Goal: Task Accomplishment & Management: Manage account settings

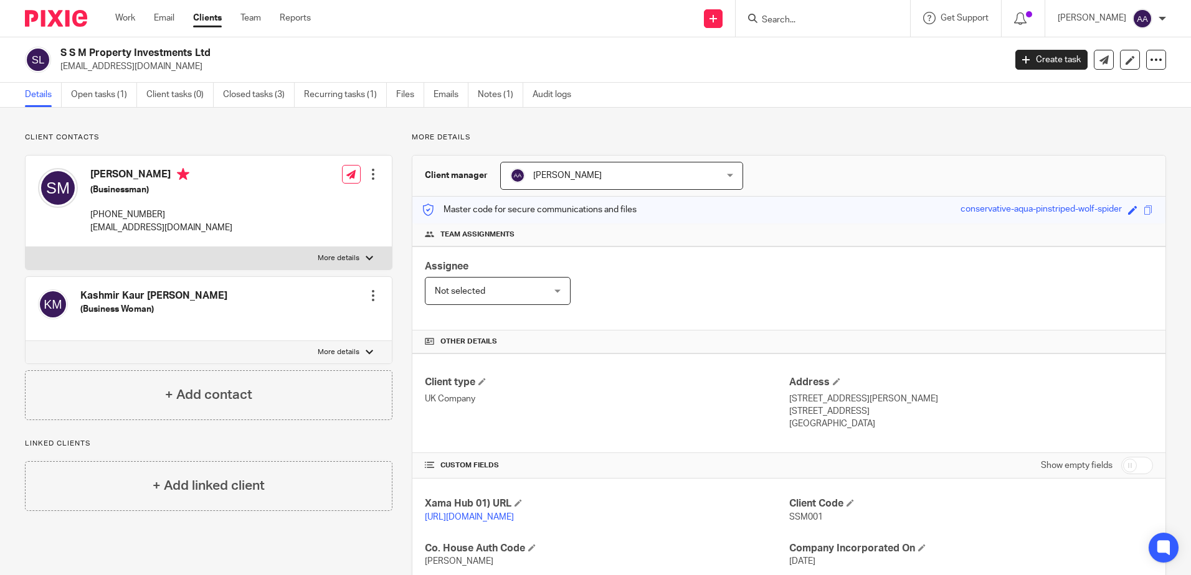
click at [845, 22] on input "Search" at bounding box center [816, 20] width 112 height 11
type input "msd k"
drag, startPoint x: 806, startPoint y: 49, endPoint x: 679, endPoint y: 2, distance: 136.1
click at [806, 49] on link at bounding box center [891, 53] width 267 height 29
drag, startPoint x: 806, startPoint y: 21, endPoint x: 725, endPoint y: 21, distance: 81.6
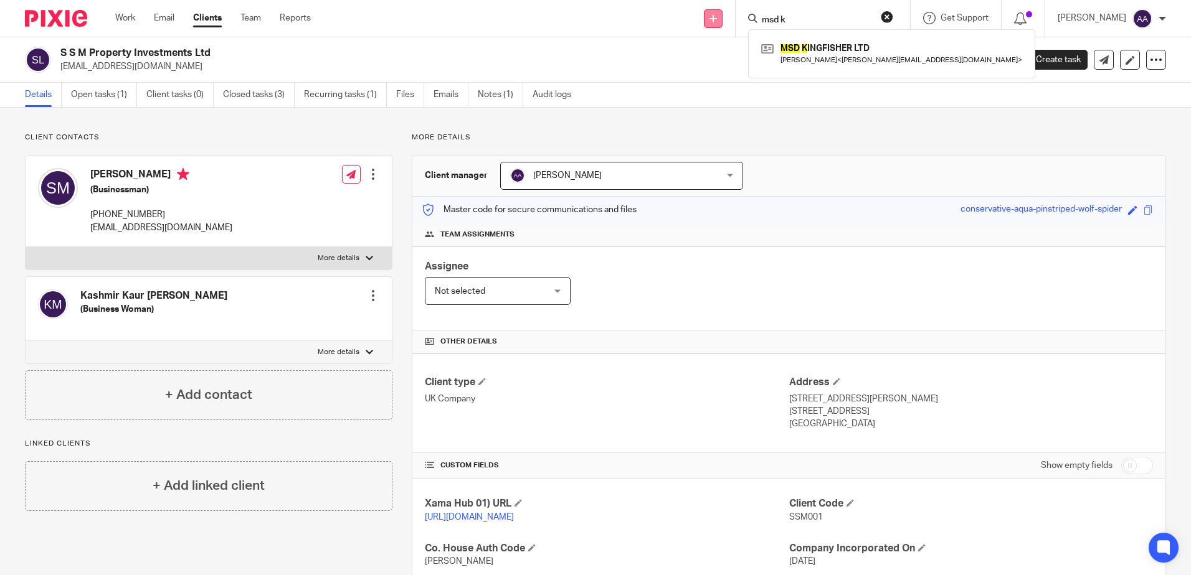
click at [725, 21] on div "Send new email Create task Add client msd k MSD K INGFISHER LTD Mohammed Alshek…" at bounding box center [759, 18] width 861 height 37
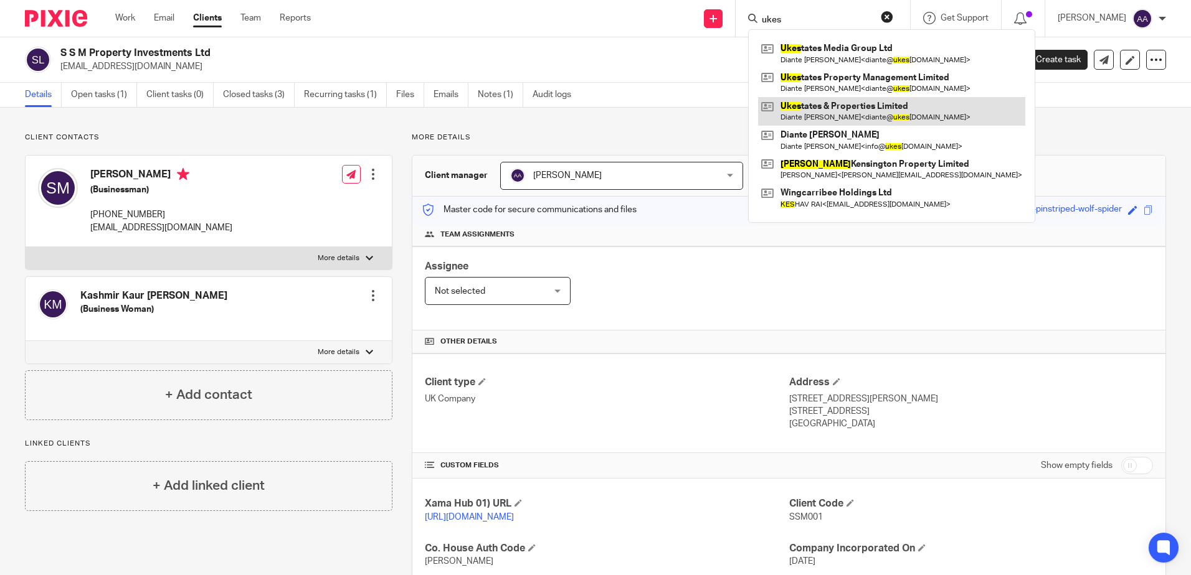
type input "ukes"
click at [860, 116] on link at bounding box center [891, 111] width 267 height 29
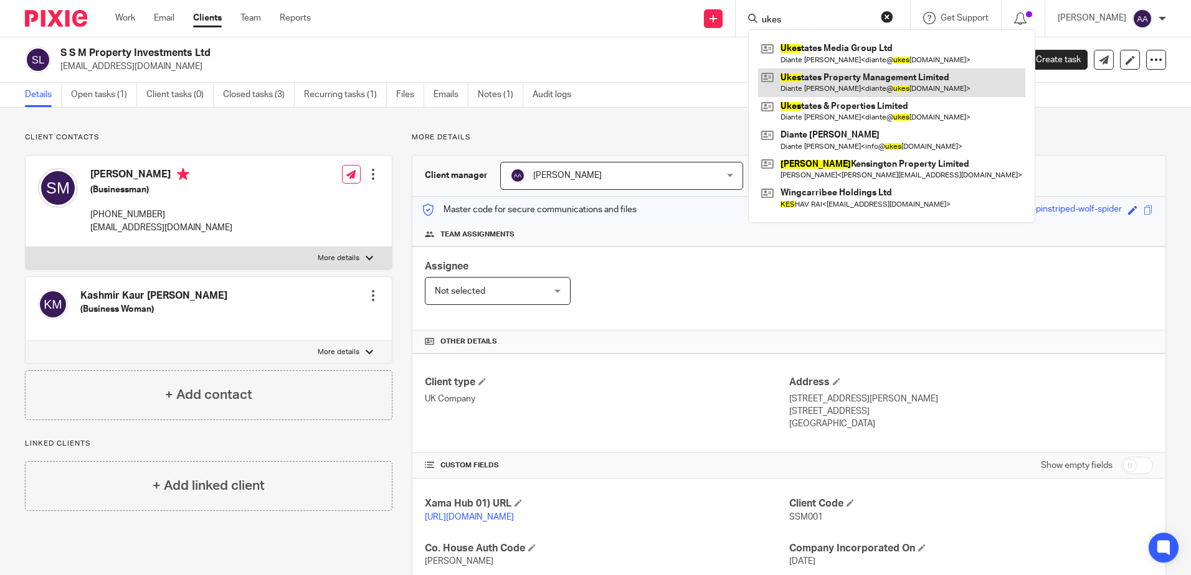
click at [872, 80] on link at bounding box center [891, 82] width 267 height 29
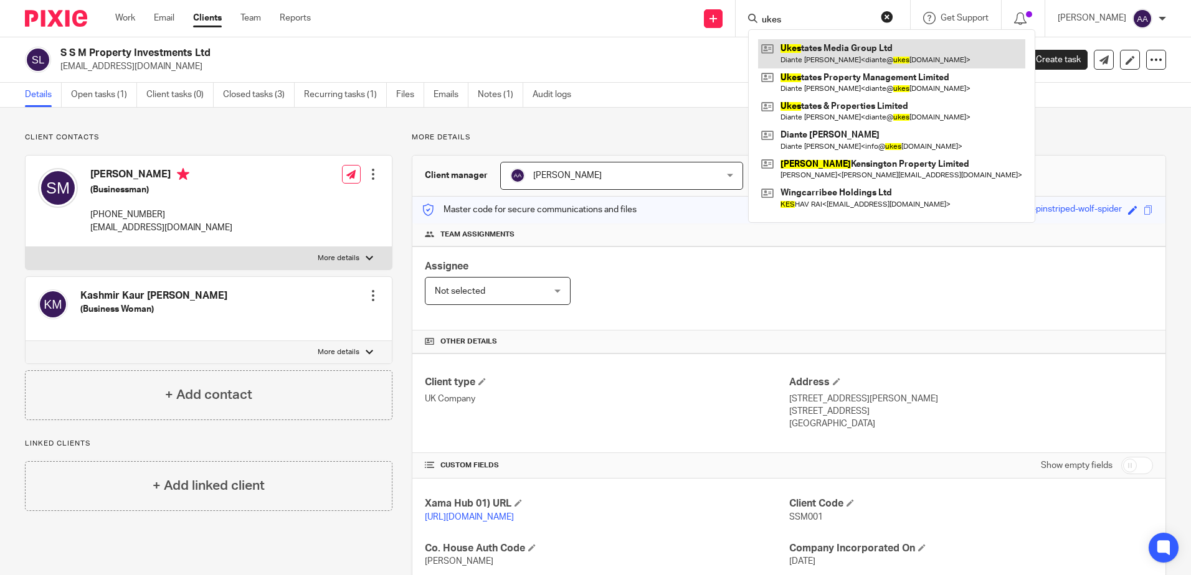
click at [868, 57] on link at bounding box center [891, 53] width 267 height 29
drag, startPoint x: 1087, startPoint y: 141, endPoint x: 1037, endPoint y: 142, distance: 49.2
click at [1087, 141] on p "More details" at bounding box center [789, 138] width 754 height 10
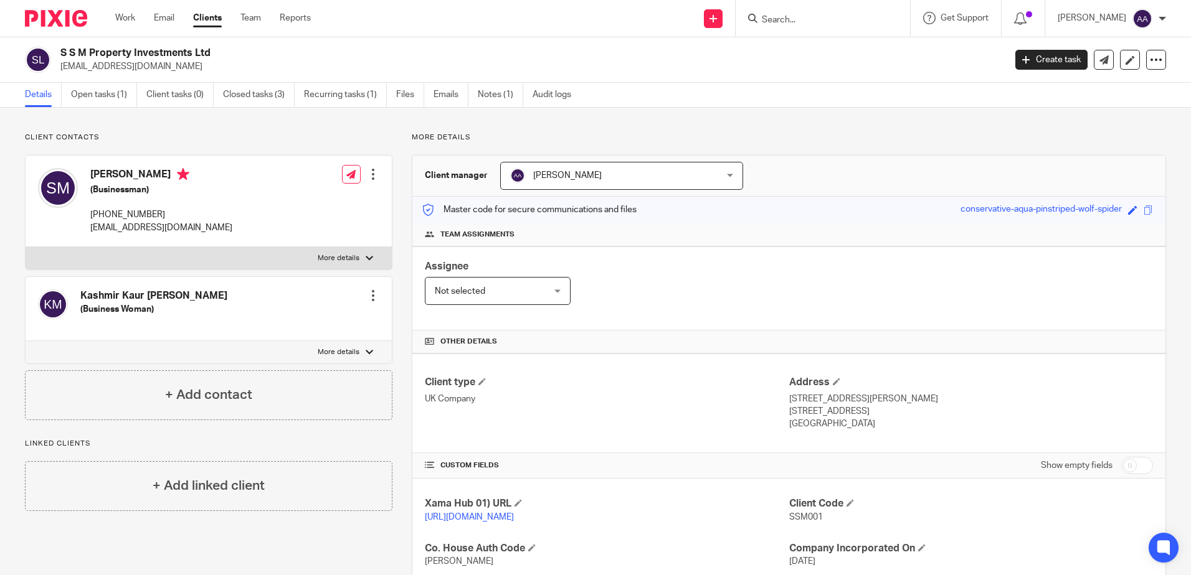
click at [805, 23] on input "Search" at bounding box center [816, 20] width 112 height 11
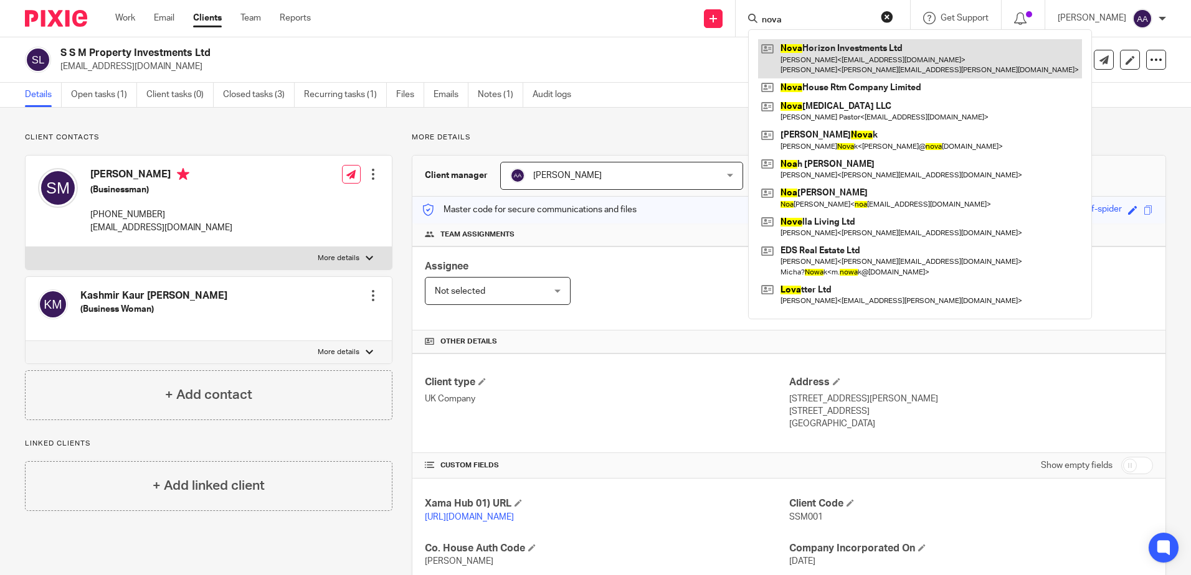
type input "nova"
click at [800, 66] on link at bounding box center [920, 58] width 324 height 39
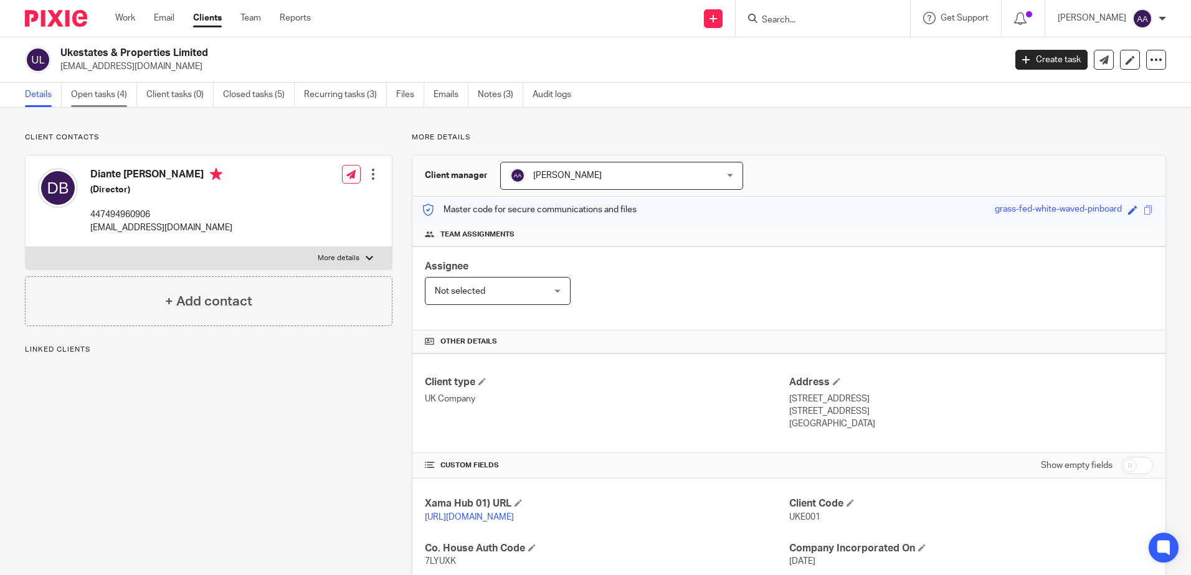
click at [113, 99] on link "Open tasks (4)" at bounding box center [104, 95] width 66 height 24
drag, startPoint x: 107, startPoint y: 99, endPoint x: 267, endPoint y: 16, distance: 180.2
click at [107, 99] on link "Open tasks (1)" at bounding box center [104, 95] width 66 height 24
click at [108, 98] on link "Open tasks (0)" at bounding box center [104, 95] width 66 height 24
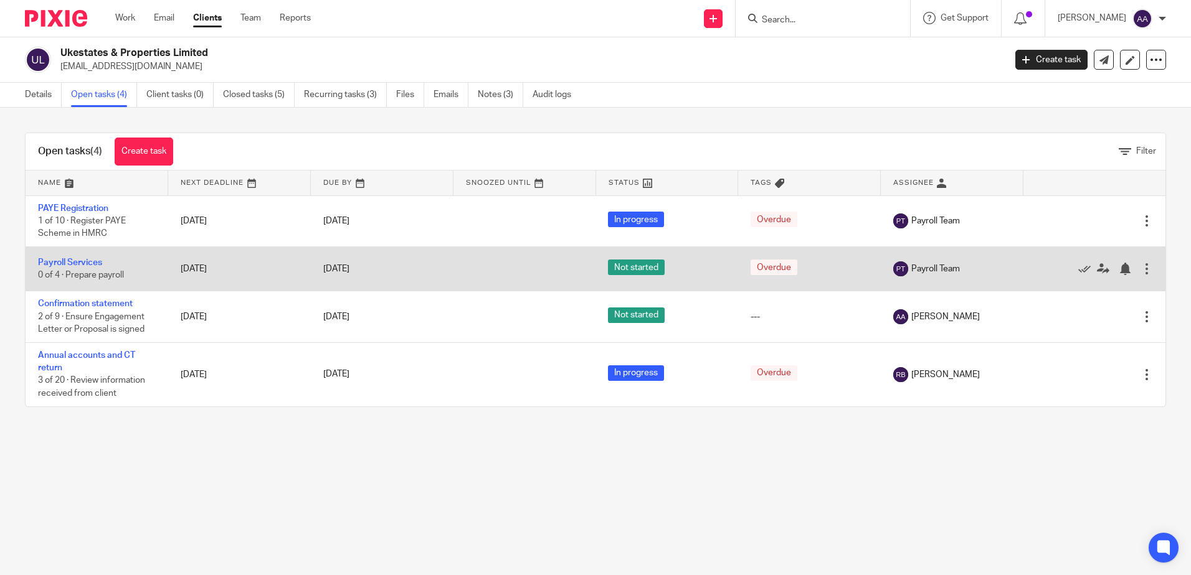
drag, startPoint x: 131, startPoint y: 306, endPoint x: 144, endPoint y: 283, distance: 26.2
click at [131, 306] on link "Confirmation statement" at bounding box center [85, 303] width 95 height 9
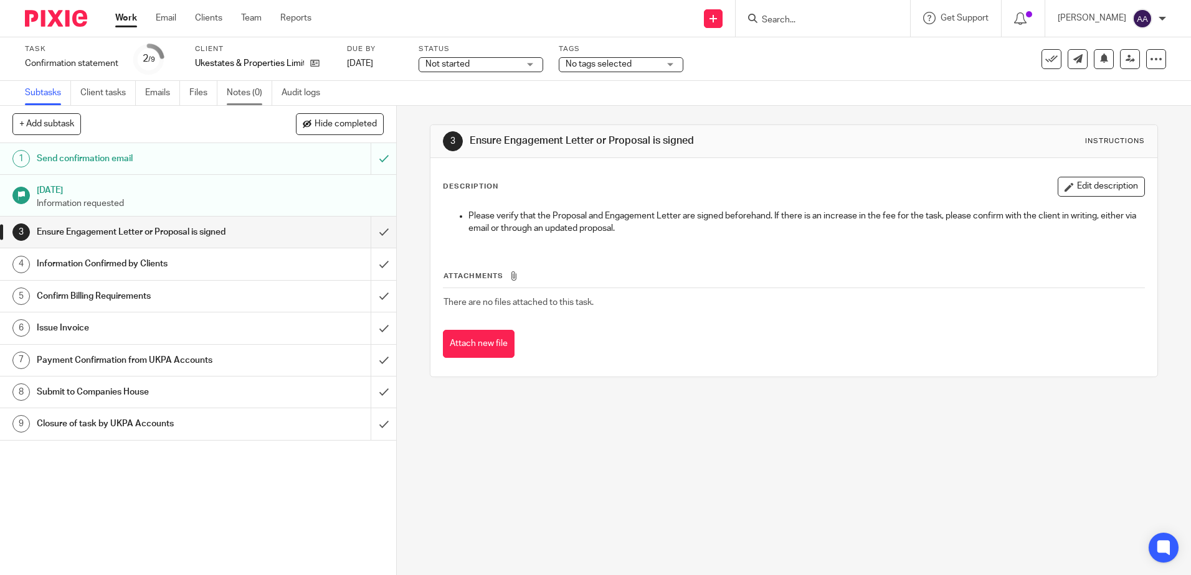
click at [252, 89] on link "Notes (0)" at bounding box center [249, 93] width 45 height 24
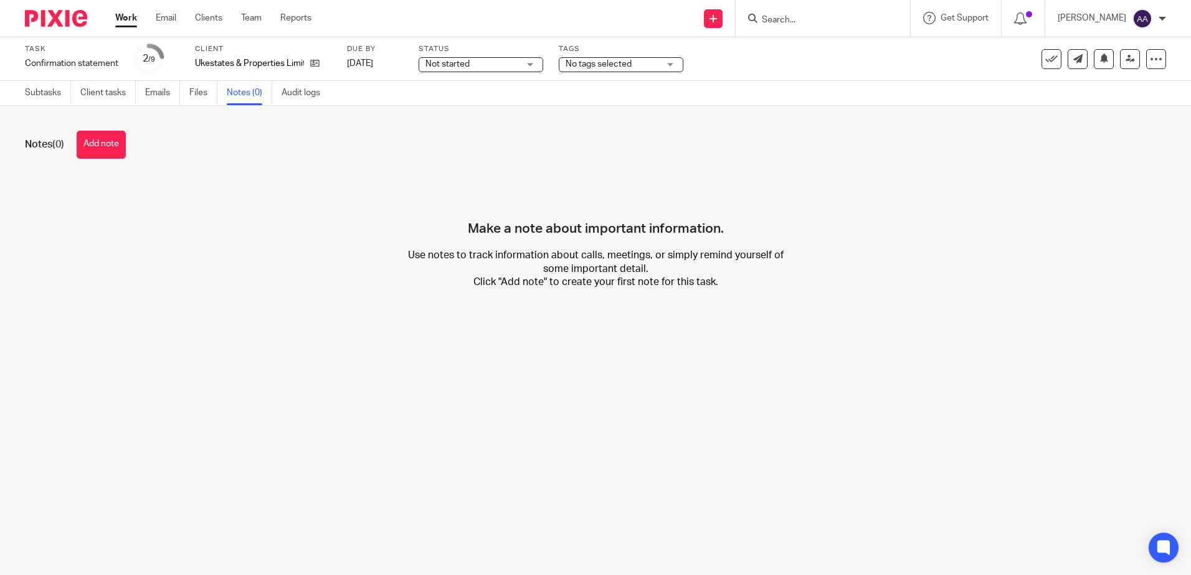
drag, startPoint x: 102, startPoint y: 146, endPoint x: 348, endPoint y: 216, distance: 255.6
click at [102, 146] on button "Add note" at bounding box center [101, 145] width 49 height 28
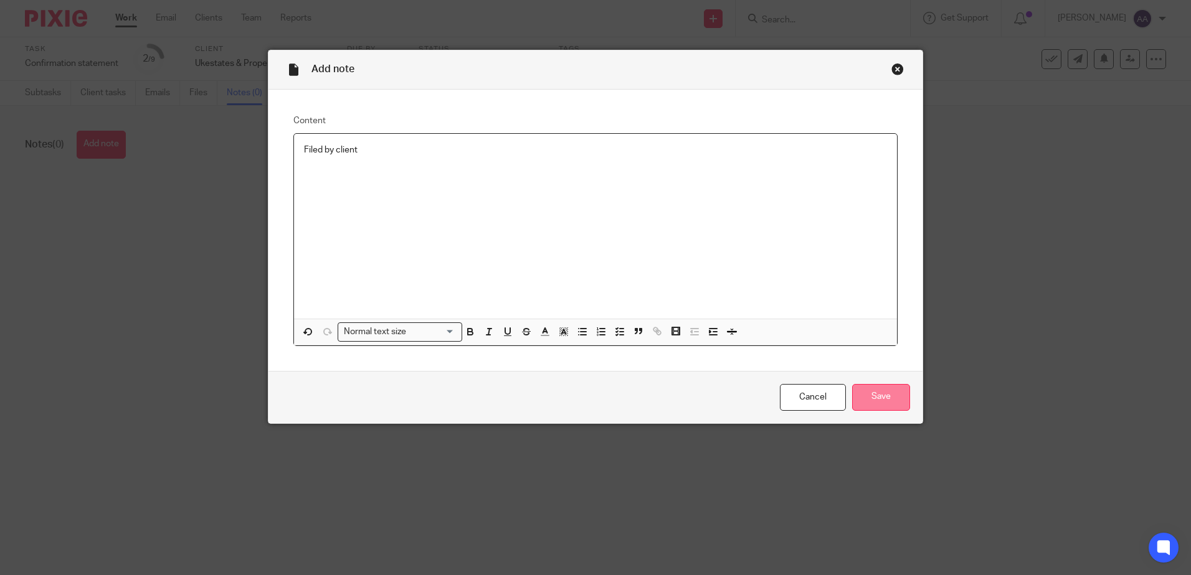
click at [858, 406] on input "Save" at bounding box center [881, 397] width 58 height 27
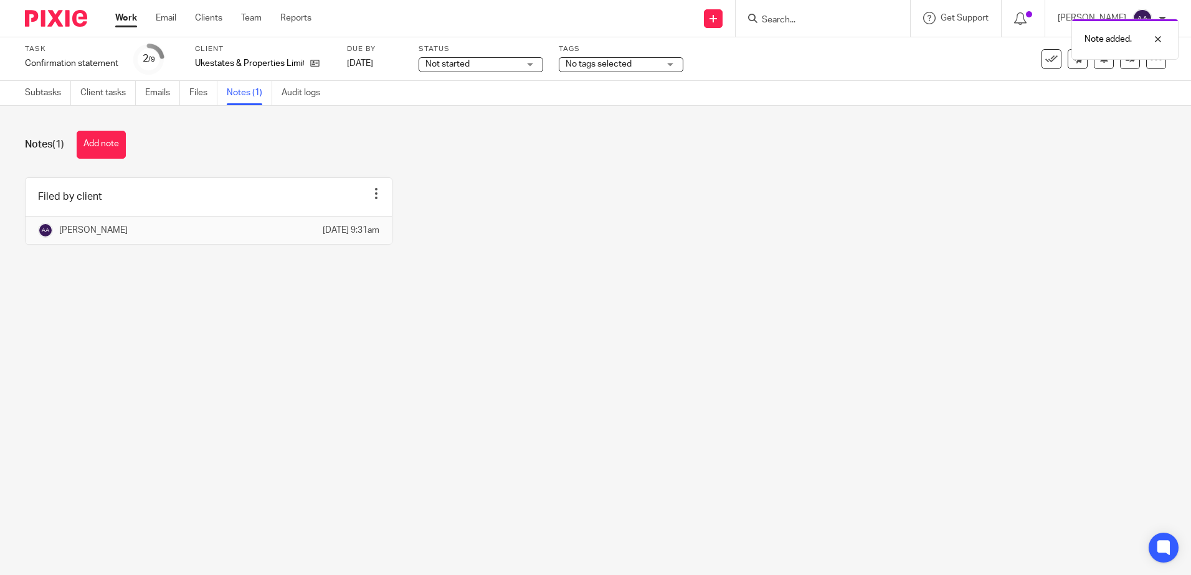
drag, startPoint x: 317, startPoint y: 58, endPoint x: 337, endPoint y: 35, distance: 30.4
click at [317, 58] on link at bounding box center [312, 63] width 16 height 12
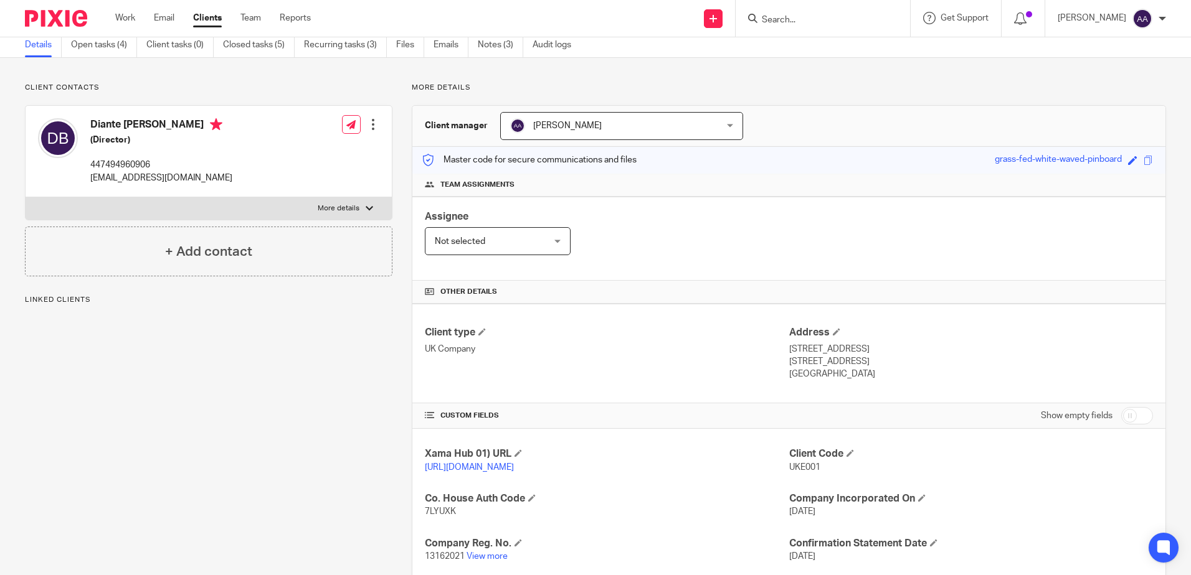
scroll to position [125, 0]
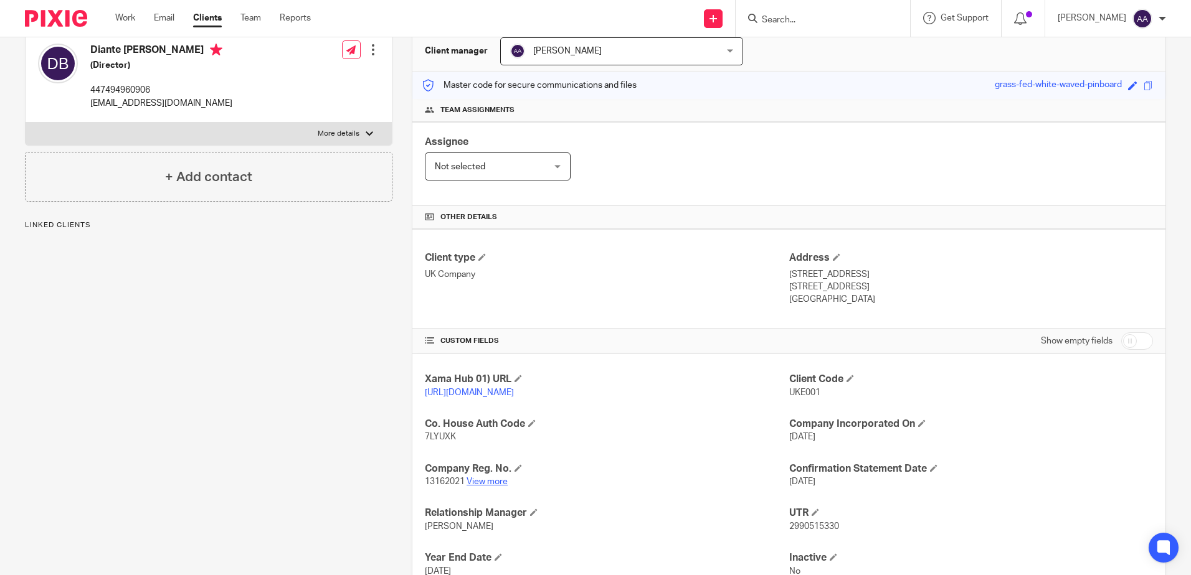
click at [501, 486] on link "View more" at bounding box center [486, 482] width 41 height 9
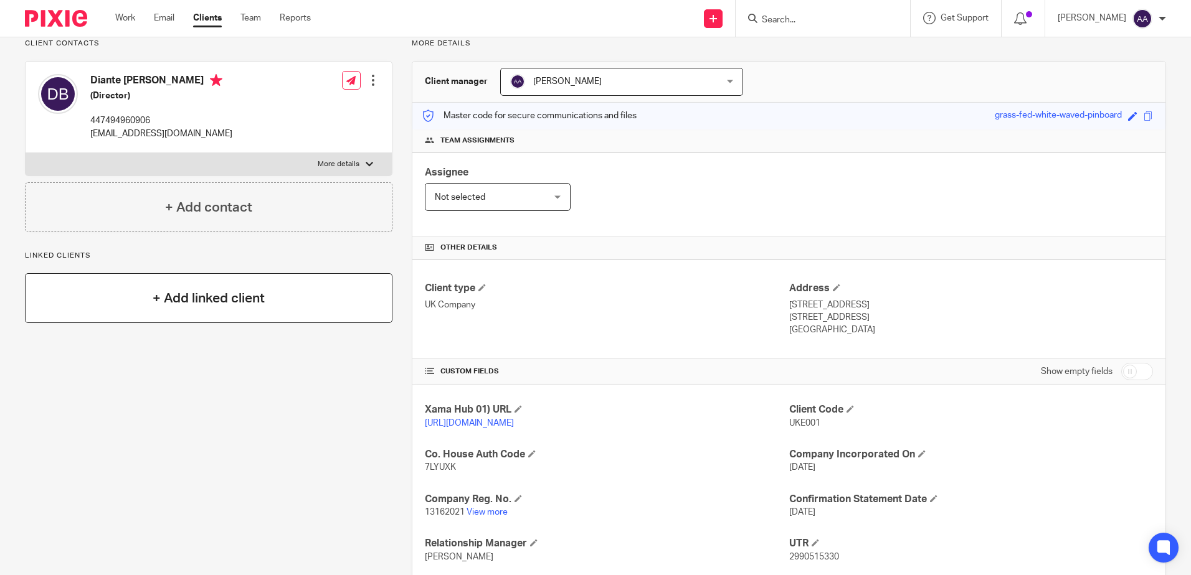
scroll to position [0, 0]
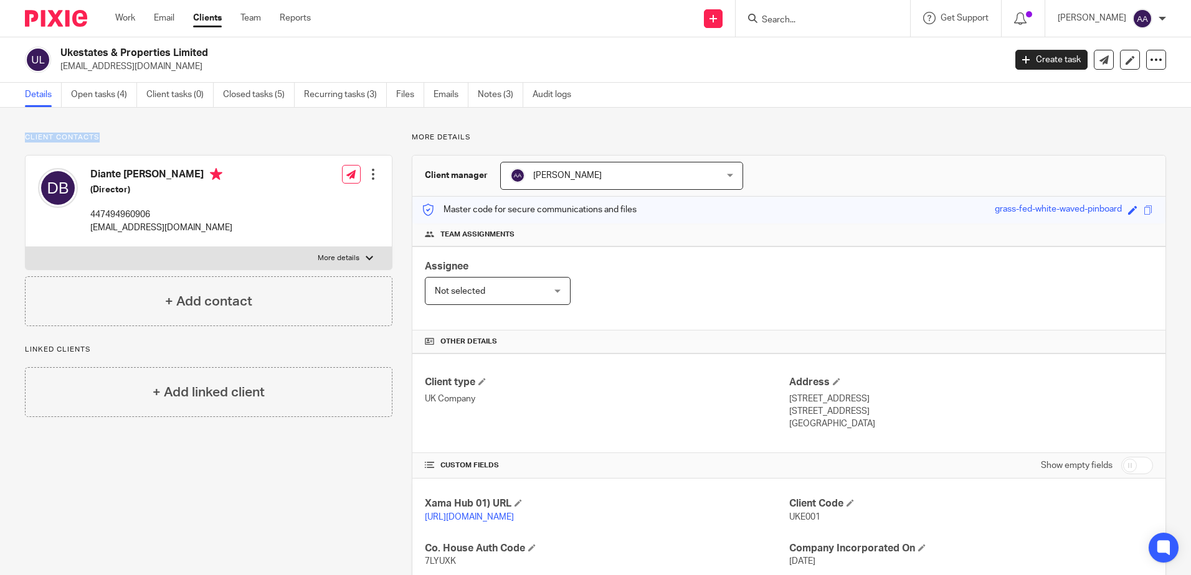
drag, startPoint x: 10, startPoint y: 119, endPoint x: 97, endPoint y: 128, distance: 87.6
click at [97, 128] on div "Client contacts Diante Junior Baffour (Director) 447494960906 diante@ukestatesa…" at bounding box center [595, 450] width 1191 height 684
drag, startPoint x: 97, startPoint y: 128, endPoint x: 116, endPoint y: 146, distance: 26.4
click at [116, 146] on div "Client contacts Diante Junior Baffour (Director) 447494960906 diante@ukestatesa…" at bounding box center [208, 230] width 367 height 194
drag, startPoint x: 90, startPoint y: 124, endPoint x: 11, endPoint y: 138, distance: 81.0
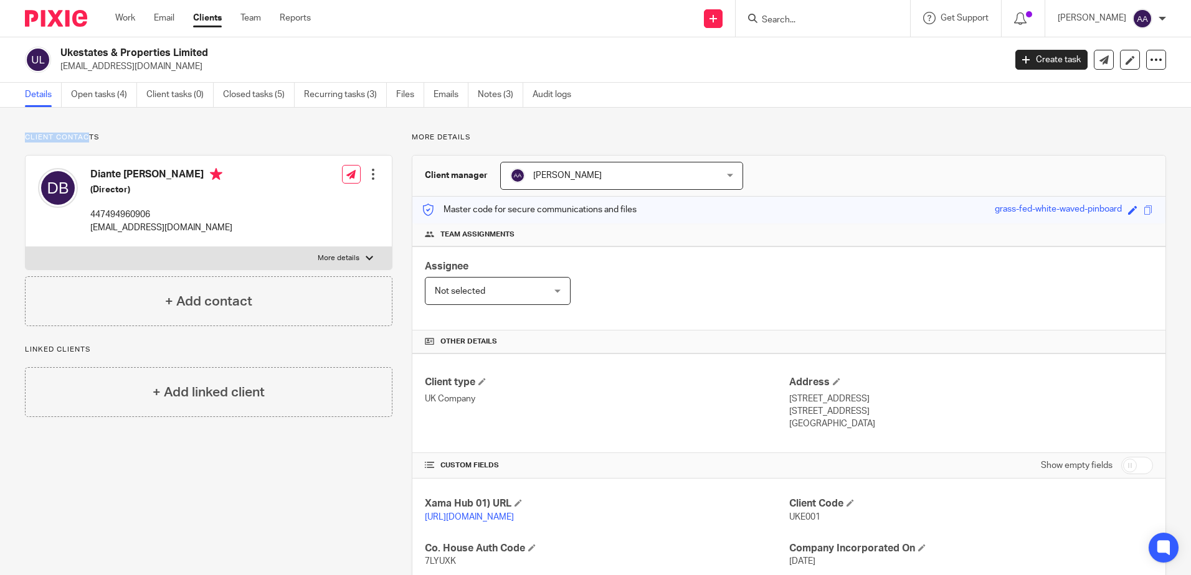
click at [11, 138] on div "Client contacts Diante Junior Baffour (Director) 447494960906 diante@ukestatesa…" at bounding box center [595, 450] width 1191 height 684
drag, startPoint x: 11, startPoint y: 138, endPoint x: 21, endPoint y: 131, distance: 12.1
click at [21, 131] on div "Client contacts Diante Junior Baffour (Director) 447494960906 diante@ukestatesa…" at bounding box center [595, 450] width 1191 height 684
drag, startPoint x: 21, startPoint y: 131, endPoint x: 134, endPoint y: 131, distance: 113.9
click at [134, 131] on div "Client contacts Diante Junior Baffour (Director) 447494960906 diante@ukestatesa…" at bounding box center [595, 450] width 1191 height 684
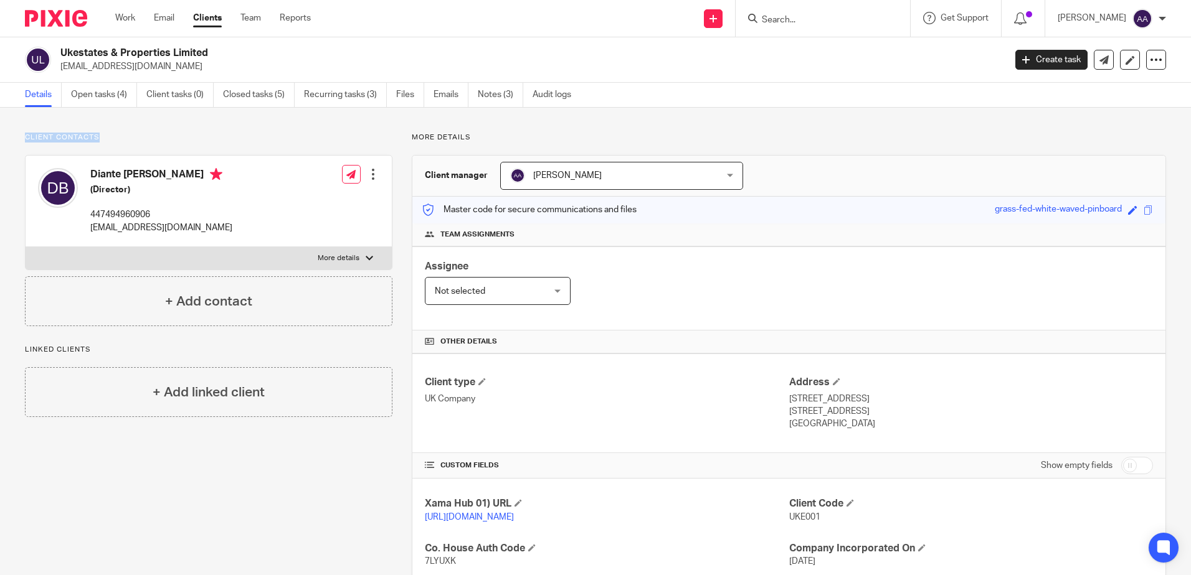
click at [136, 131] on div "Client contacts Diante Junior Baffour (Director) 447494960906 diante@ukestatesa…" at bounding box center [595, 450] width 1191 height 684
drag, startPoint x: 46, startPoint y: 116, endPoint x: 219, endPoint y: 139, distance: 173.9
click at [219, 139] on div "Client contacts Diante Junior Baffour (Director) 447494960906 diante@ukestatesa…" at bounding box center [595, 450] width 1191 height 684
click at [219, 139] on p "Client contacts" at bounding box center [208, 138] width 367 height 10
click at [466, 98] on link "Emails" at bounding box center [450, 95] width 35 height 24
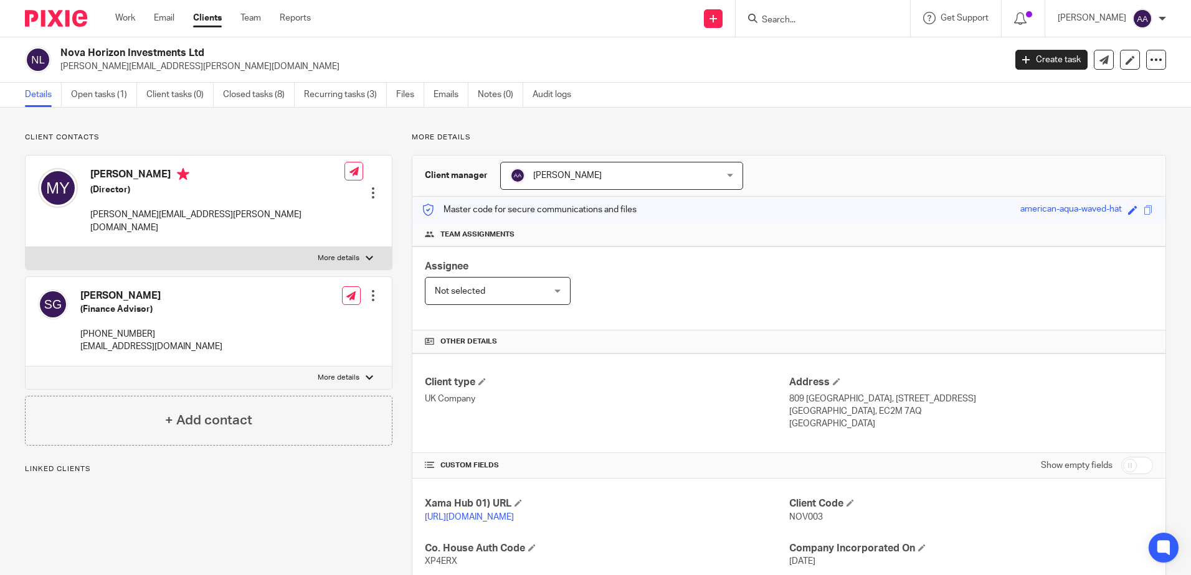
scroll to position [273, 0]
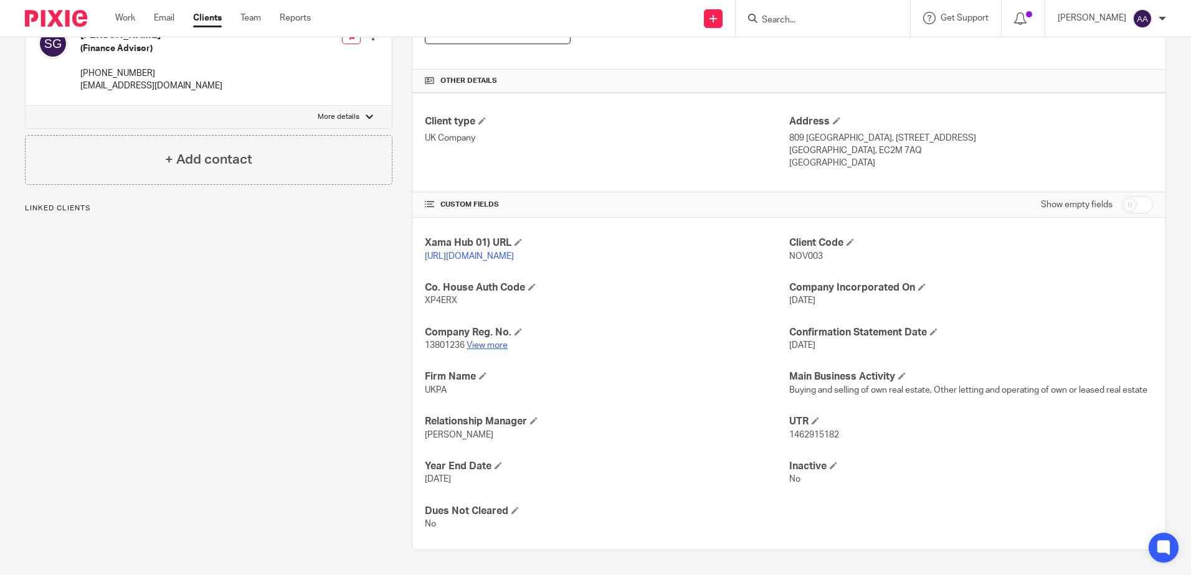
click at [497, 348] on link "View more" at bounding box center [486, 345] width 41 height 9
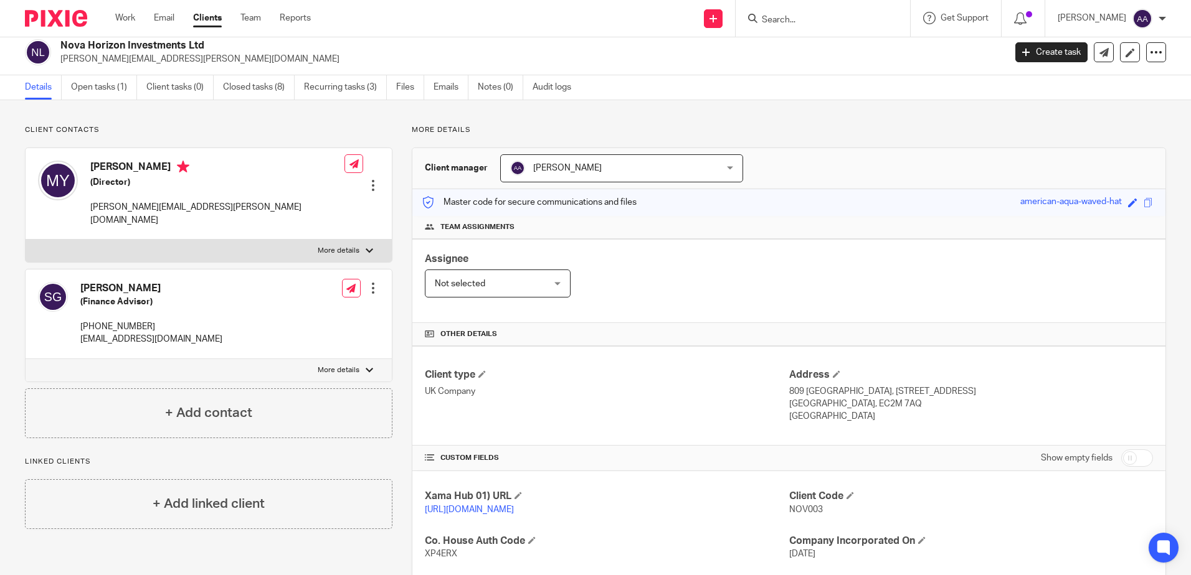
scroll to position [0, 0]
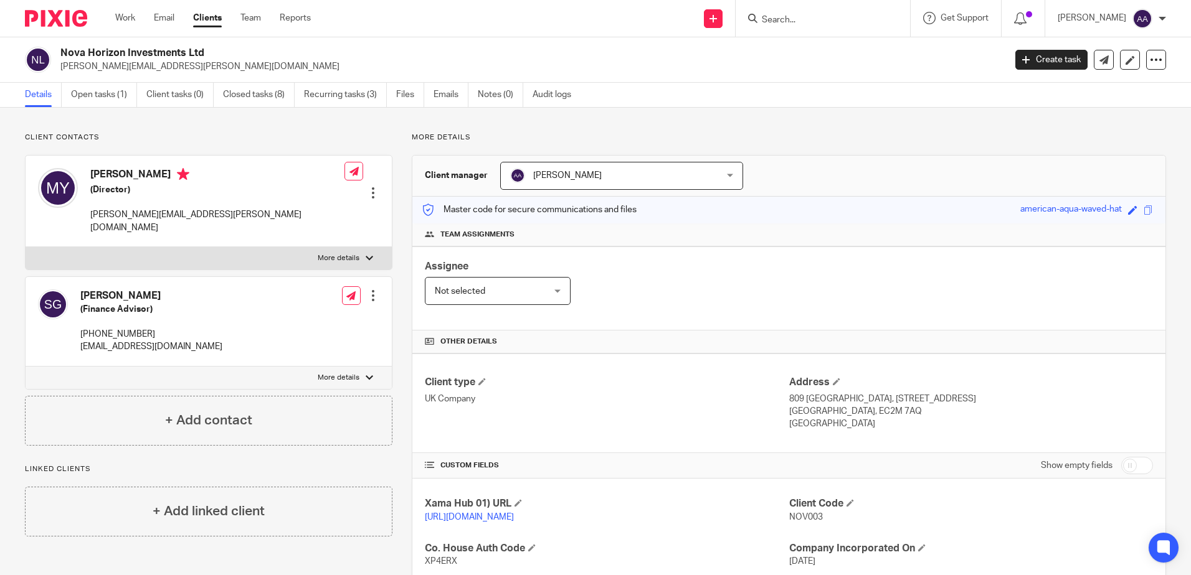
click at [831, 28] on div at bounding box center [822, 18] width 174 height 37
click at [829, 17] on input "Search" at bounding box center [816, 20] width 112 height 11
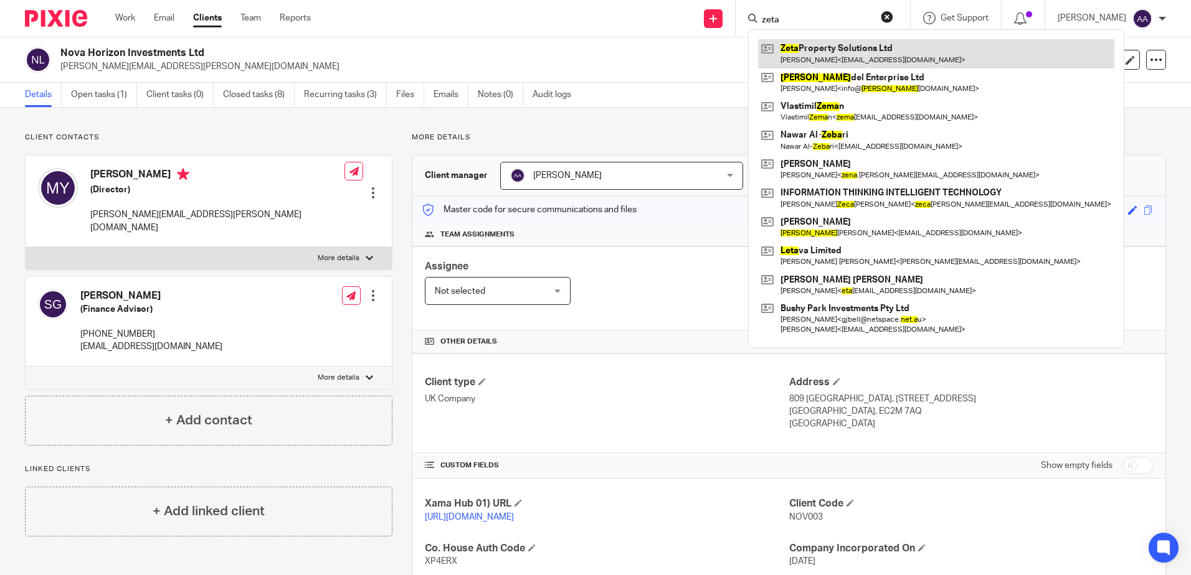
type input "zeta"
click at [840, 54] on link at bounding box center [936, 53] width 356 height 29
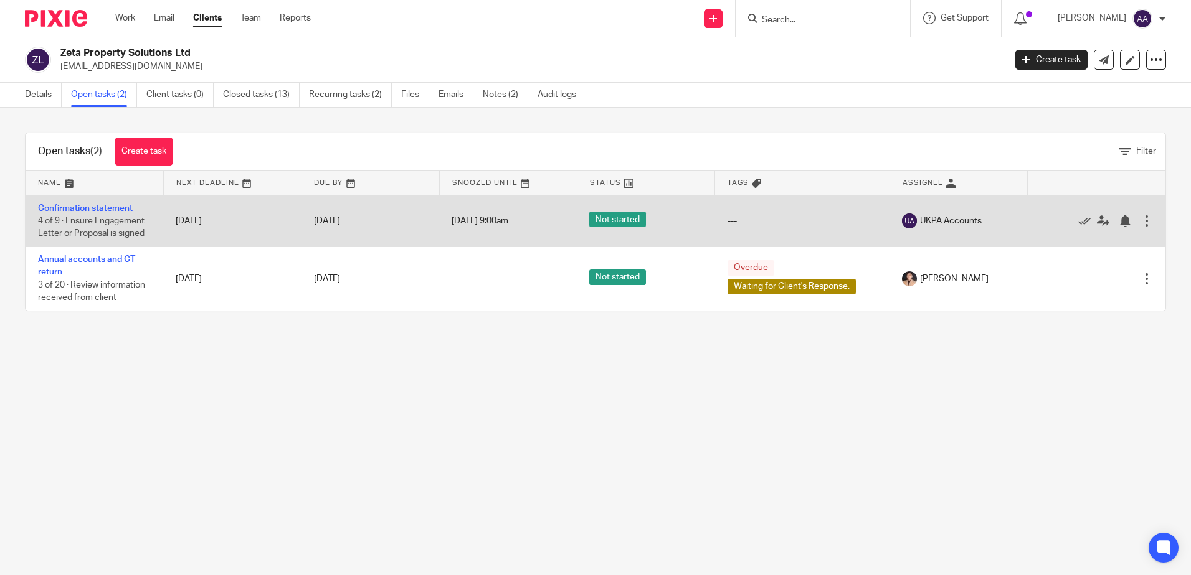
click at [123, 207] on link "Confirmation statement" at bounding box center [85, 208] width 95 height 9
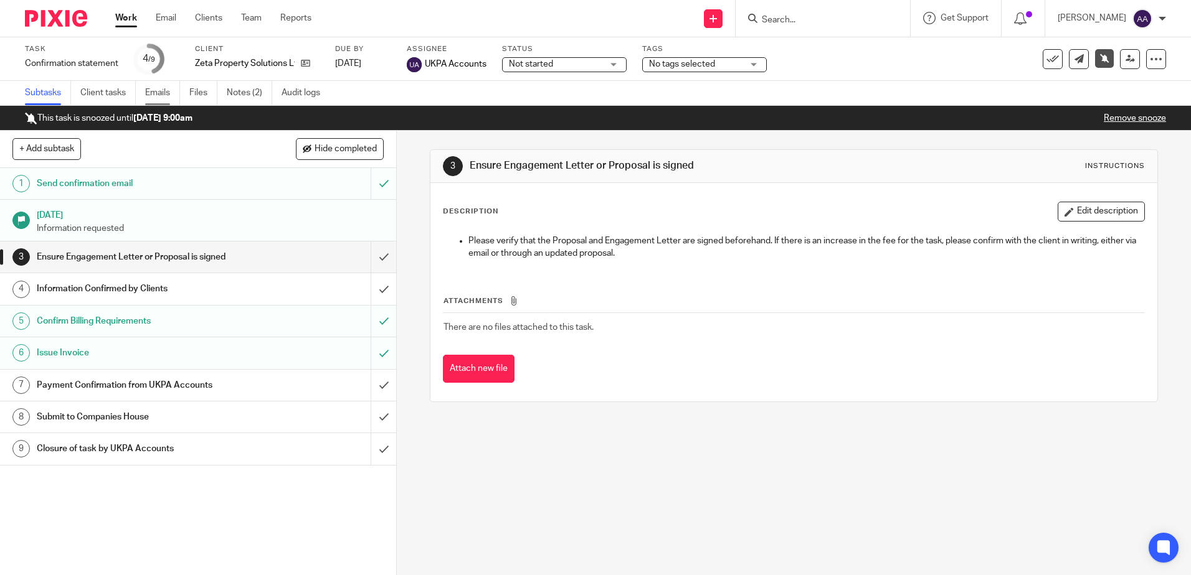
click at [174, 92] on link "Emails" at bounding box center [162, 93] width 35 height 24
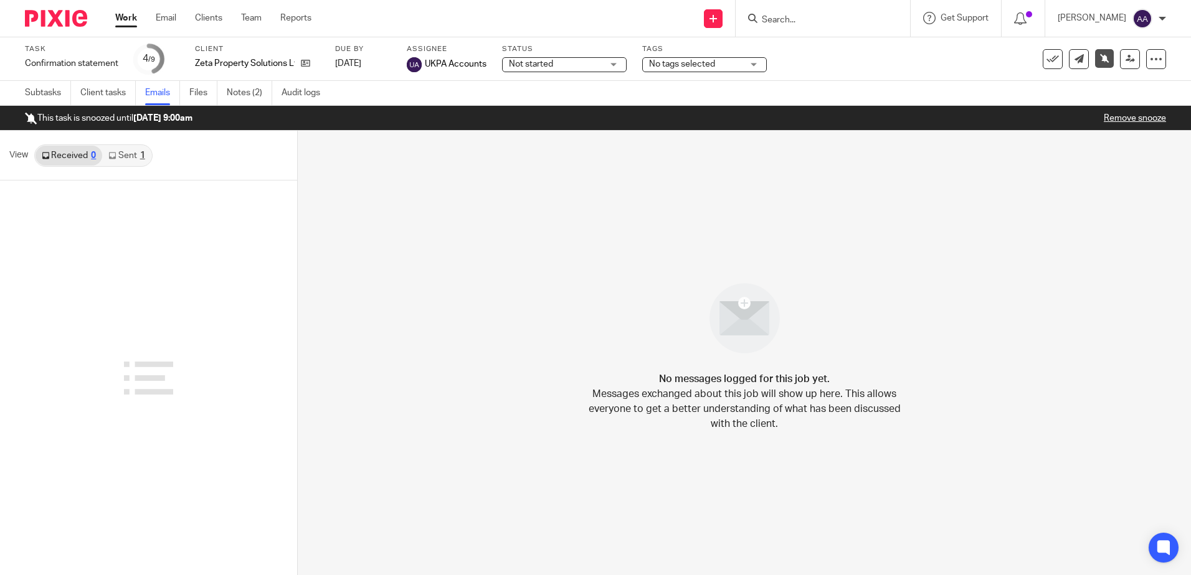
click at [124, 149] on link "Sent 1" at bounding box center [126, 156] width 49 height 20
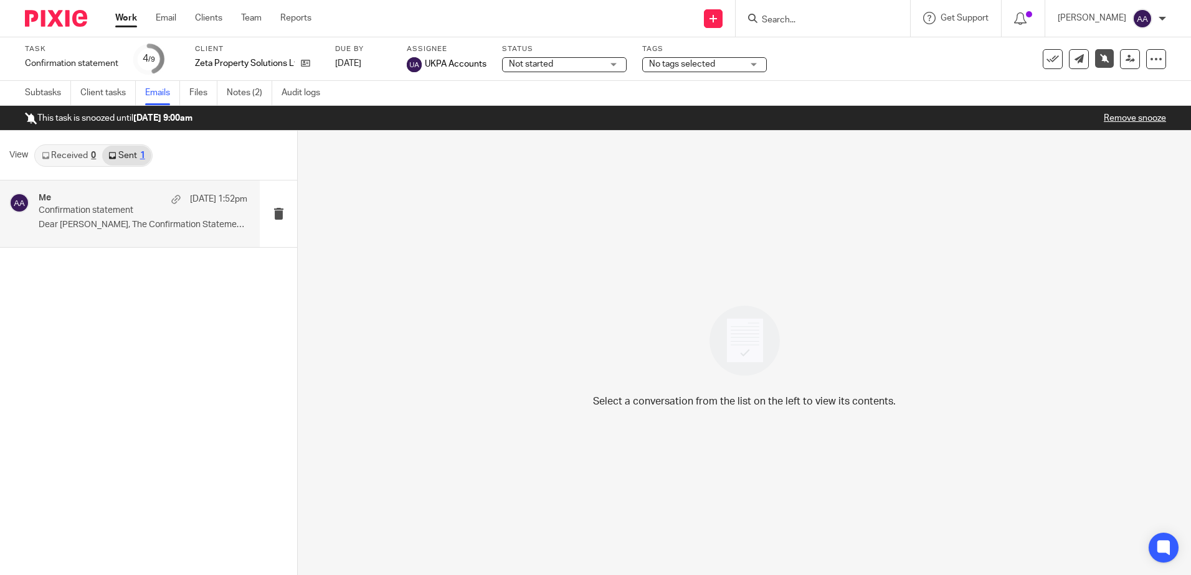
click at [123, 217] on div "Me [DATE] 1:52pm Confirmation statement Dear [PERSON_NAME], The Confirmation St…" at bounding box center [143, 214] width 209 height 42
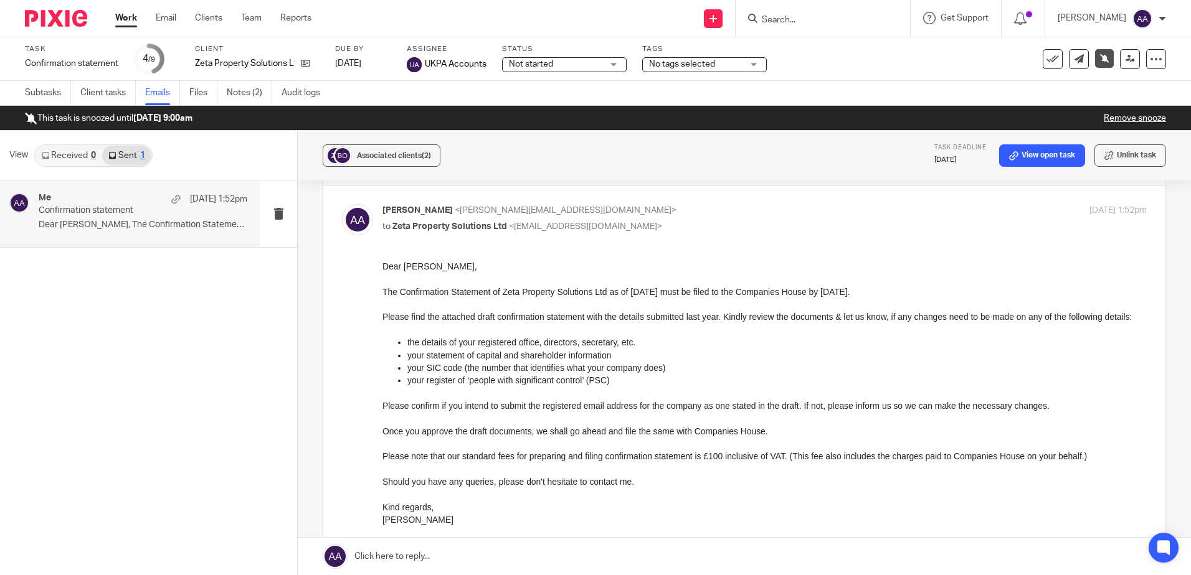
scroll to position [62, 0]
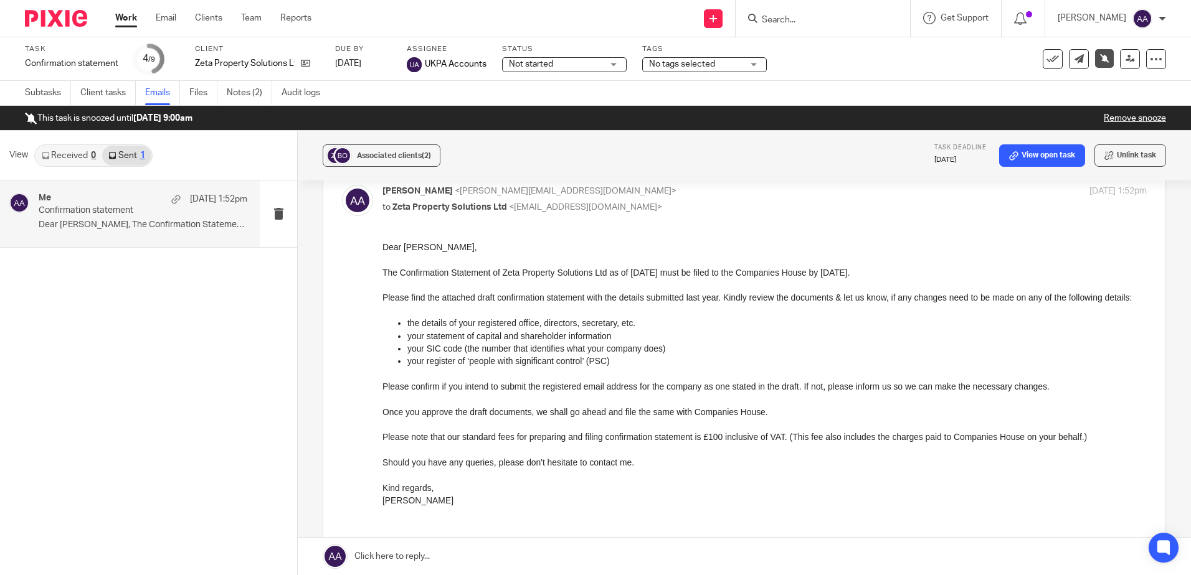
drag, startPoint x: 591, startPoint y: 544, endPoint x: 600, endPoint y: 545, distance: 8.7
click at [591, 544] on link at bounding box center [744, 556] width 893 height 37
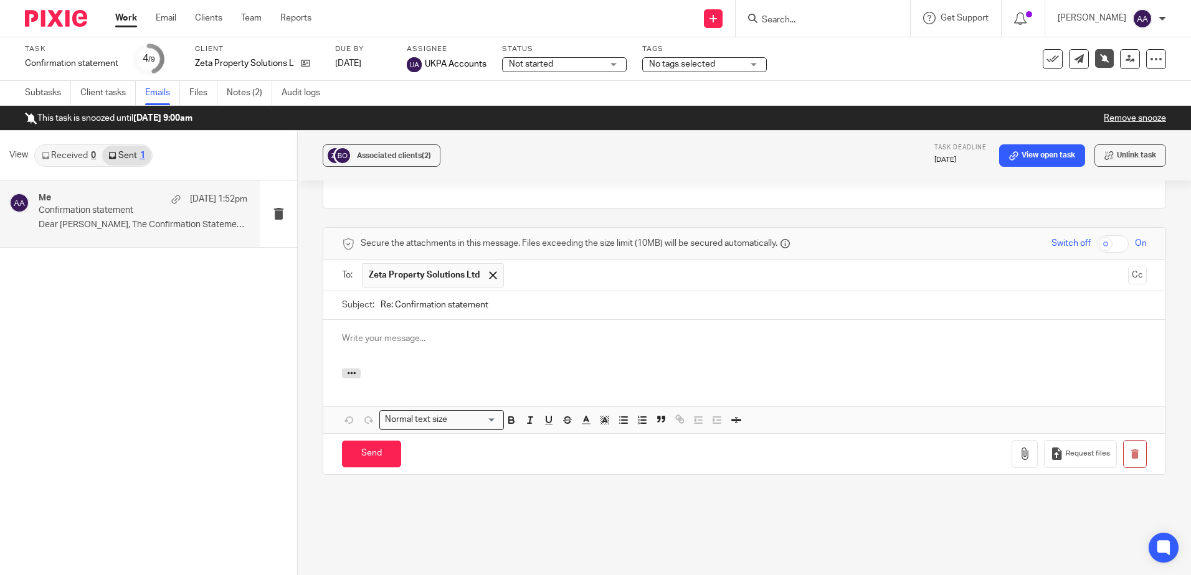
scroll to position [0, 0]
click at [62, 24] on img at bounding box center [56, 18] width 62 height 17
click at [85, 21] on img at bounding box center [56, 18] width 62 height 17
